Goal: Contribute content

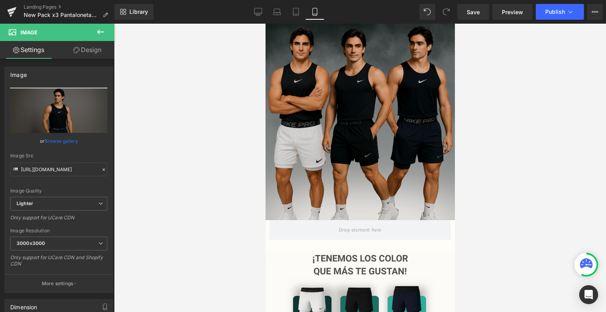
scroll to position [66, 0]
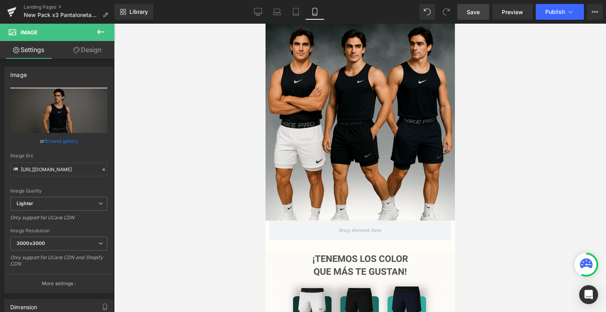
click at [474, 11] on span "Save" at bounding box center [473, 12] width 13 height 8
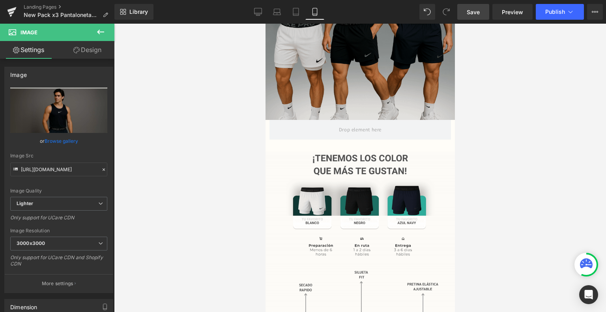
scroll to position [167, 0]
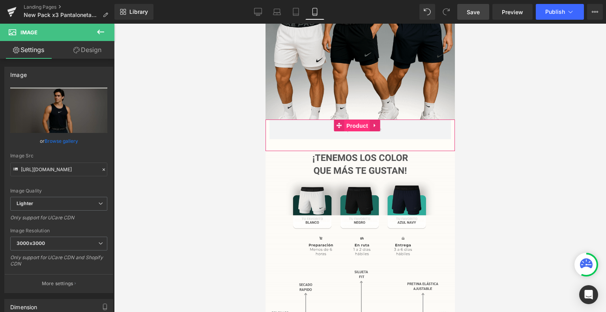
click at [354, 120] on span "Product" at bounding box center [357, 126] width 26 height 12
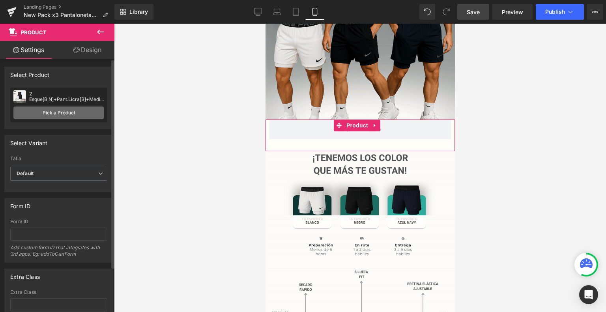
click at [63, 107] on link "Pick a Product" at bounding box center [58, 113] width 91 height 13
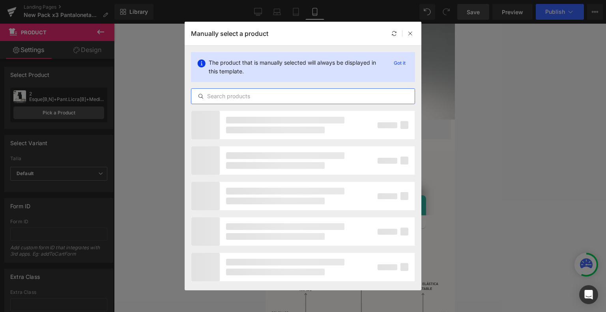
click at [228, 99] on input "text" at bounding box center [302, 96] width 223 height 9
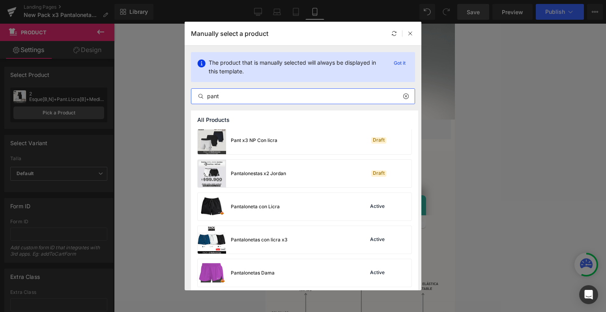
scroll to position [401, 0]
type input "pant"
click at [286, 141] on div "Pant x3 NP Con licra Draft" at bounding box center [305, 141] width 214 height 28
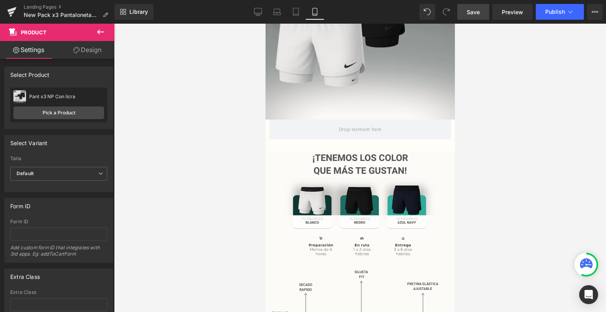
click at [474, 11] on span "Save" at bounding box center [473, 12] width 13 height 8
click at [566, 14] on button "Publish" at bounding box center [560, 12] width 48 height 16
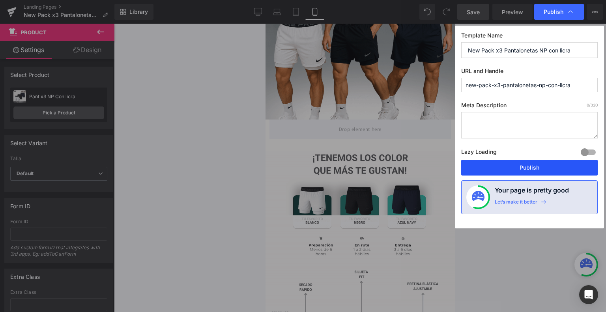
click at [506, 170] on button "Publish" at bounding box center [529, 168] width 137 height 16
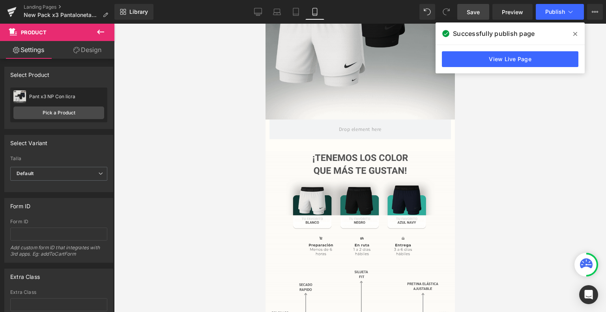
click at [573, 33] on icon at bounding box center [575, 34] width 4 height 6
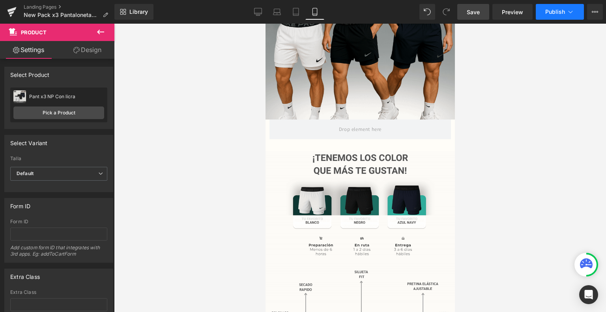
click at [564, 10] on span "Publish" at bounding box center [555, 12] width 20 height 6
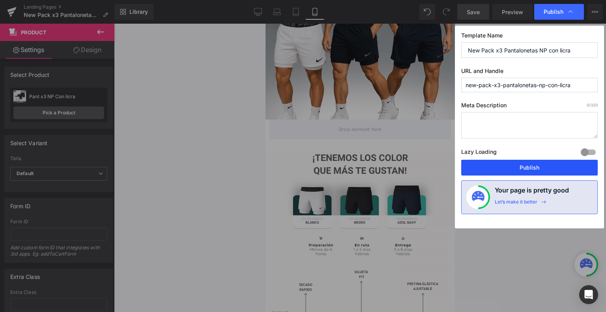
click at [531, 166] on button "Publish" at bounding box center [529, 168] width 137 height 16
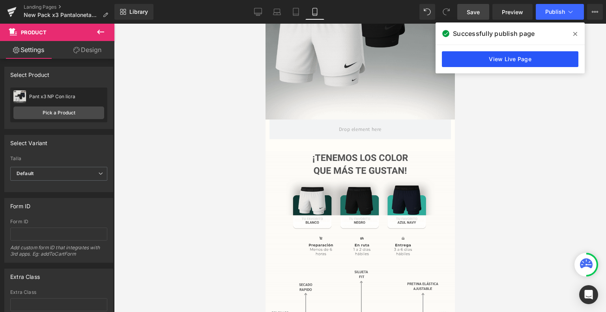
click at [488, 61] on link "View Live Page" at bounding box center [510, 59] width 137 height 16
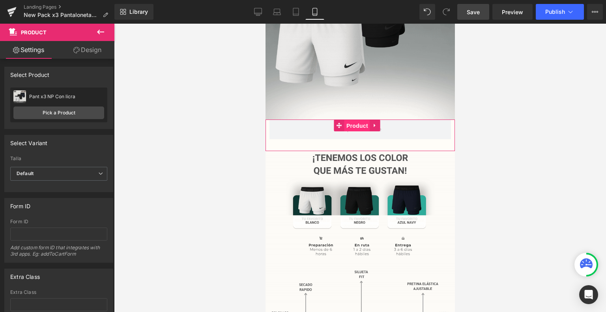
click at [359, 120] on span "Product" at bounding box center [357, 126] width 26 height 12
